Goal: Check status: Verify the current state of an ongoing process or item

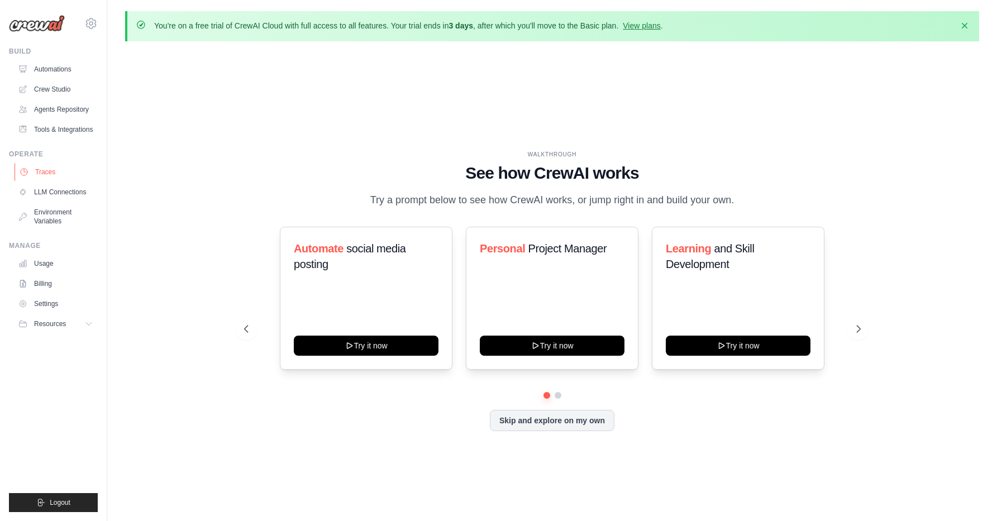
click at [58, 168] on link "Traces" at bounding box center [57, 172] width 84 height 18
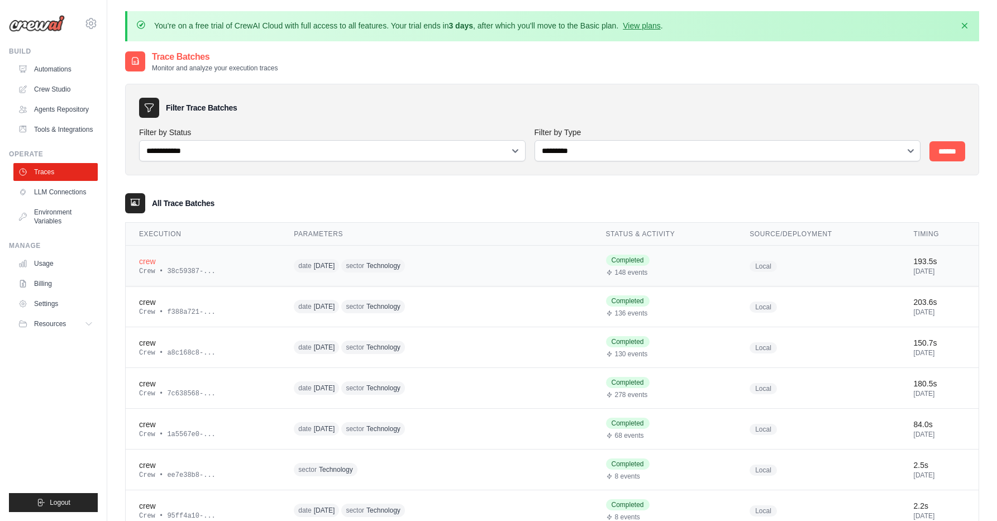
click at [401, 265] on span "Technology" at bounding box center [384, 265] width 34 height 9
